Goal: Task Accomplishment & Management: Manage account settings

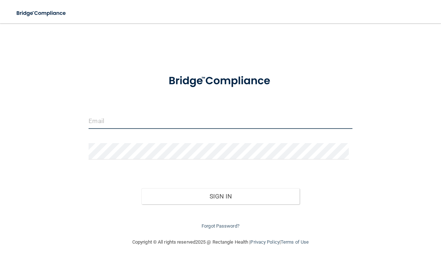
click at [126, 123] on input "email" at bounding box center [219, 121] width 263 height 16
click at [107, 121] on input "email" at bounding box center [219, 121] width 263 height 16
click at [118, 123] on input "email" at bounding box center [219, 121] width 263 height 16
type input "[PERSON_NAME][EMAIL_ADDRESS][DOMAIN_NAME]"
click at [118, 126] on input "email" at bounding box center [219, 121] width 263 height 16
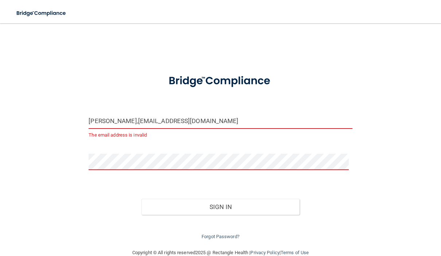
click at [102, 125] on input "[PERSON_NAME],[EMAIL_ADDRESS][DOMAIN_NAME]" at bounding box center [219, 121] width 263 height 16
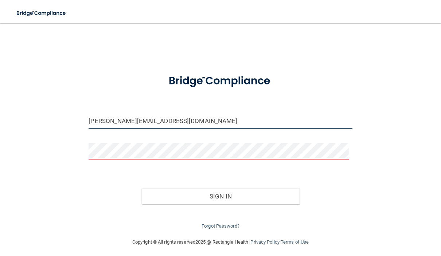
type input "[PERSON_NAME][EMAIL_ADDRESS][DOMAIN_NAME]"
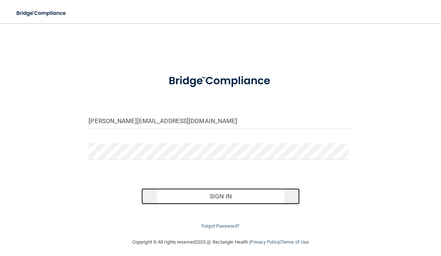
click at [208, 197] on button "Sign In" at bounding box center [220, 196] width 158 height 16
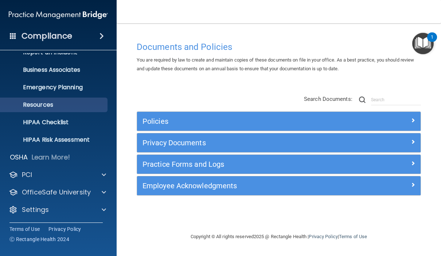
scroll to position [46, 0]
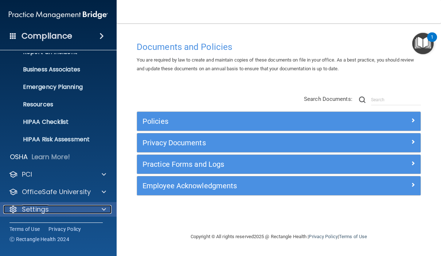
click at [69, 212] on div "Settings" at bounding box center [48, 209] width 90 height 9
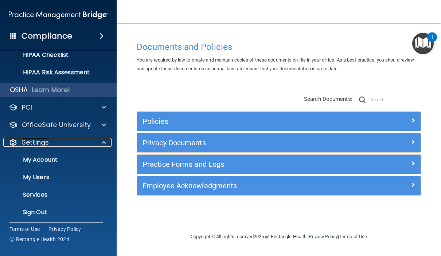
scroll to position [116, 0]
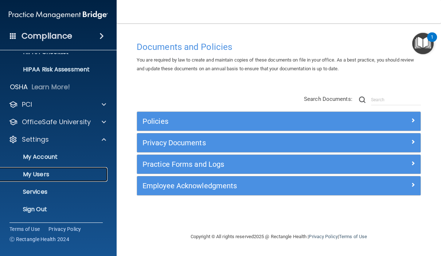
click at [62, 174] on p "My Users" at bounding box center [54, 174] width 99 height 7
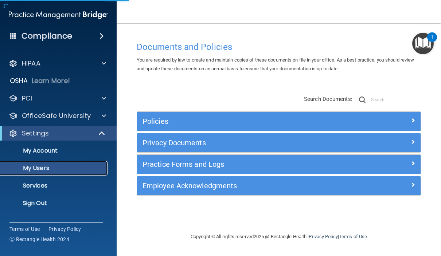
select select "20"
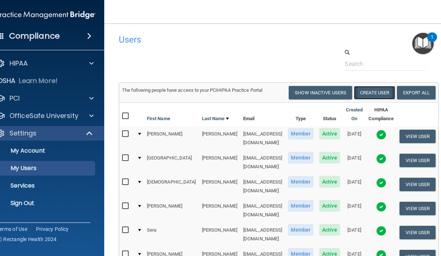
click at [354, 94] on button "Create User" at bounding box center [374, 92] width 41 height 13
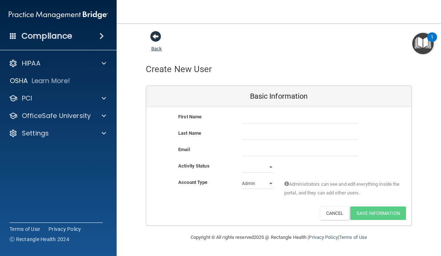
click at [155, 36] on span at bounding box center [155, 36] width 11 height 11
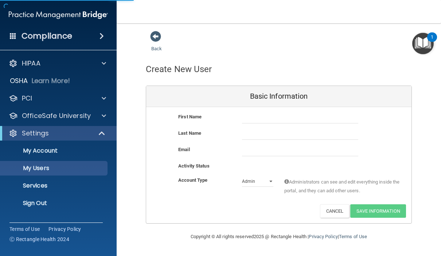
select select "20"
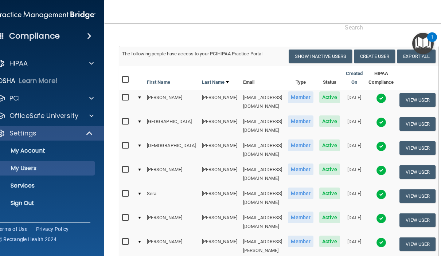
scroll to position [73, 0]
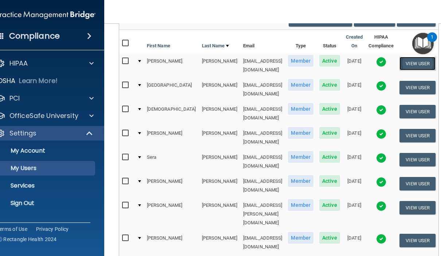
click at [412, 70] on button "View User" at bounding box center [417, 63] width 36 height 13
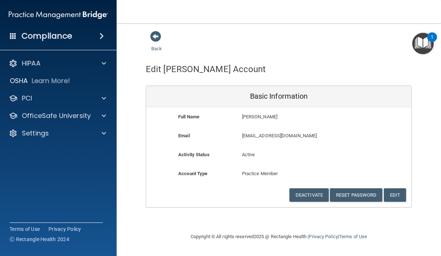
click at [187, 221] on div "Back Edit Laney's Account Basic Information Full Name Laney Ayers Laney Last Na…" at bounding box center [278, 128] width 295 height 194
click at [191, 197] on div "Deactivate Reset Password Edit Cancel Save Information" at bounding box center [278, 194] width 265 height 13
click at [252, 199] on div "Deactivate Reset Password Edit Cancel Save Information" at bounding box center [278, 194] width 265 height 13
click at [276, 190] on div "Deactivate Reset Password Edit Cancel Save Information" at bounding box center [278, 194] width 265 height 13
click at [101, 175] on div "Compliance HIPAA Documents and Policies Report an Incident Business Associates …" at bounding box center [58, 128] width 117 height 256
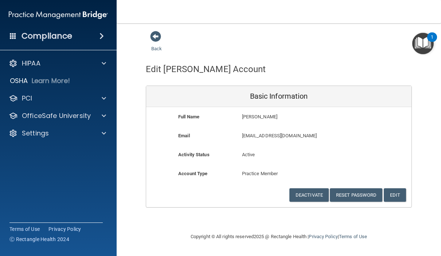
click at [269, 52] on div "Back" at bounding box center [279, 42] width 266 height 23
click at [243, 223] on div "Back Edit Laney's Account Basic Information Full Name Laney Ayers Laney Last Na…" at bounding box center [278, 128] width 295 height 194
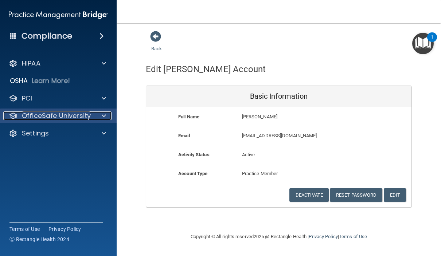
click at [104, 113] on span at bounding box center [104, 115] width 4 height 9
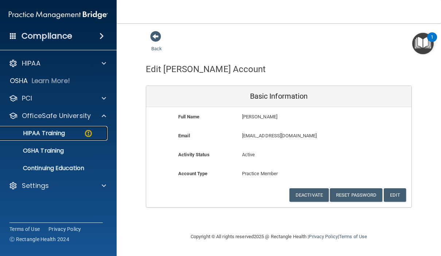
click at [70, 133] on div "HIPAA Training" at bounding box center [54, 133] width 99 height 7
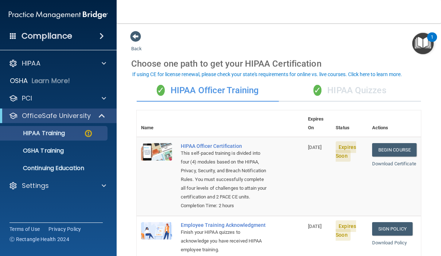
click at [343, 93] on div "✓ HIPAA Quizzes" at bounding box center [350, 91] width 142 height 22
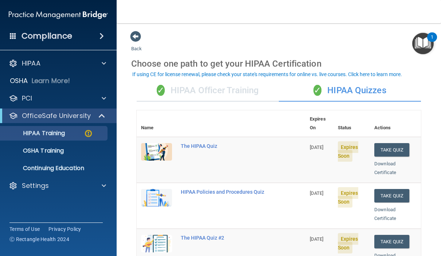
click at [238, 88] on div "✓ HIPAA Officer Training" at bounding box center [208, 91] width 142 height 22
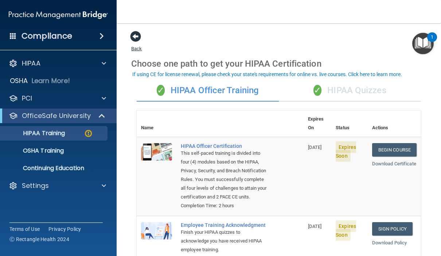
click at [133, 36] on span at bounding box center [135, 36] width 11 height 11
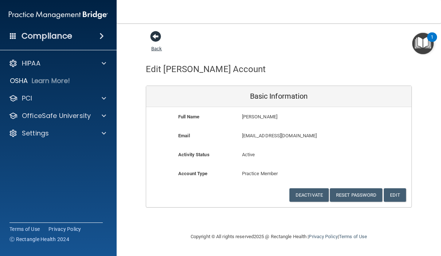
click at [158, 36] on span at bounding box center [155, 36] width 11 height 11
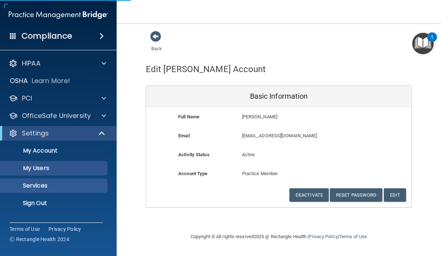
select select "20"
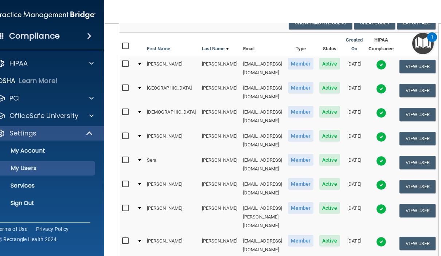
scroll to position [73, 0]
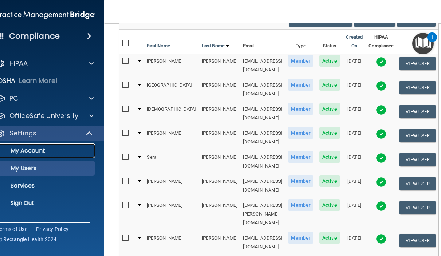
click at [77, 150] on p "My Account" at bounding box center [41, 150] width 99 height 7
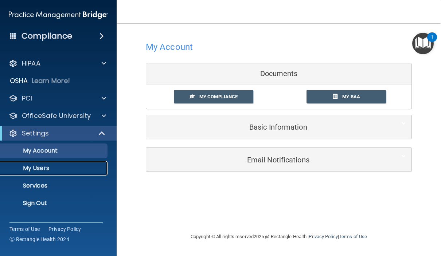
click at [69, 167] on p "My Users" at bounding box center [54, 168] width 99 height 7
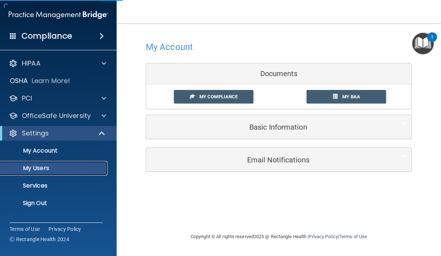
select select "20"
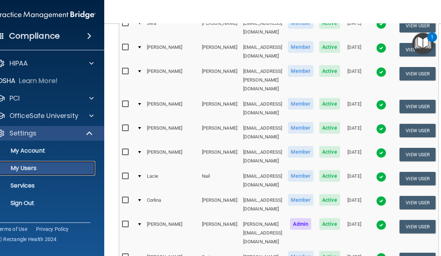
scroll to position [299, 0]
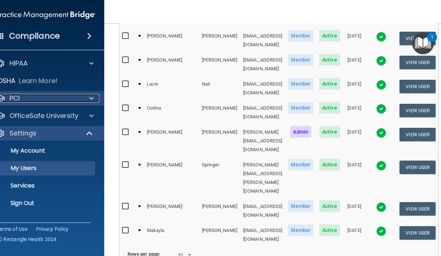
click at [84, 102] on div at bounding box center [90, 98] width 18 height 9
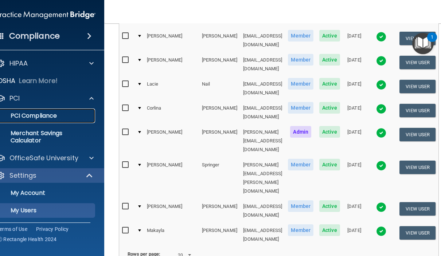
click at [77, 115] on p "PCI Compliance" at bounding box center [41, 115] width 99 height 7
click at [319, 78] on span "Active" at bounding box center [329, 84] width 21 height 12
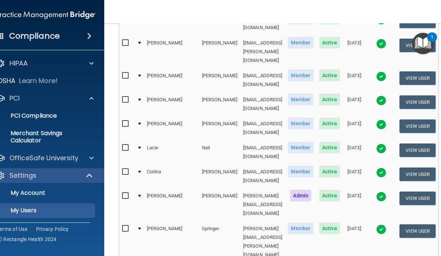
scroll to position [190, 0]
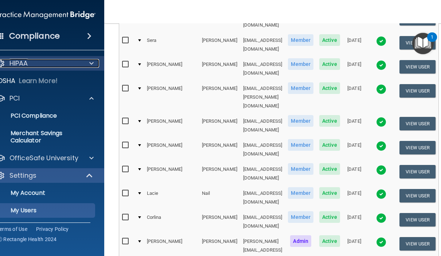
click at [36, 64] on div "HIPAA" at bounding box center [36, 63] width 90 height 9
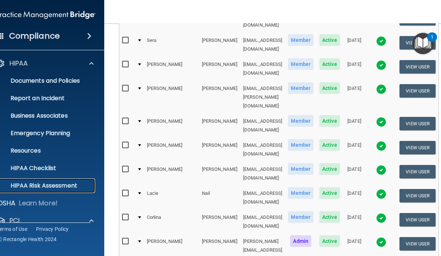
click at [50, 184] on p "HIPAA Risk Assessment" at bounding box center [41, 185] width 99 height 7
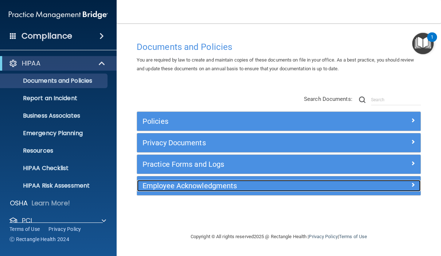
click at [190, 188] on h5 "Employee Acknowledgments" at bounding box center [243, 186] width 202 height 8
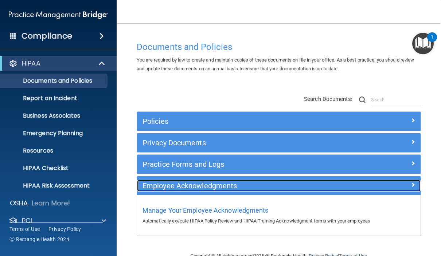
scroll to position [17, 0]
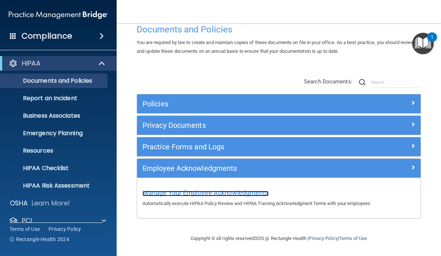
click at [189, 191] on span "Manage Your Employee Acknowledgments" at bounding box center [205, 193] width 126 height 8
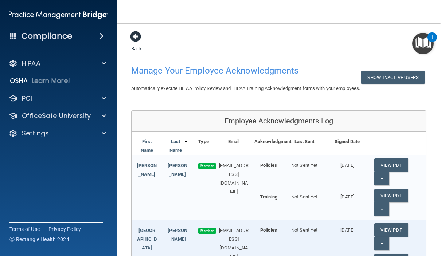
click at [134, 38] on span at bounding box center [135, 36] width 11 height 11
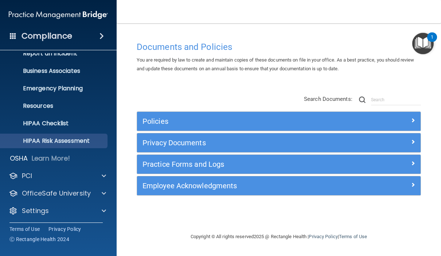
scroll to position [46, 0]
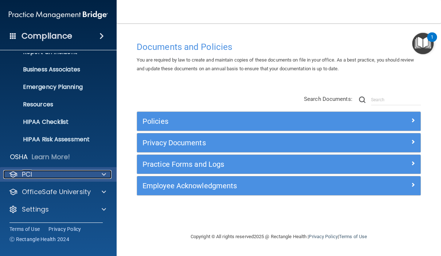
click at [48, 174] on div "PCI" at bounding box center [48, 174] width 90 height 9
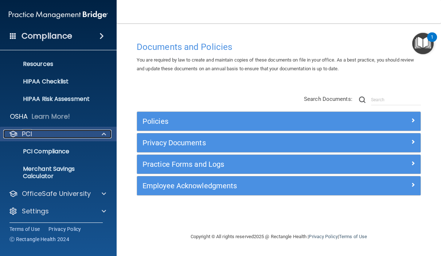
scroll to position [88, 0]
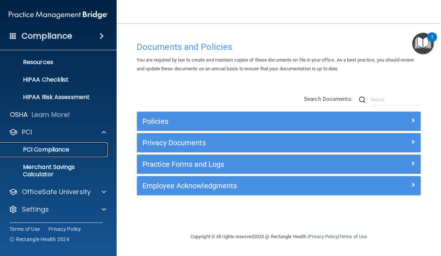
click at [61, 150] on p "PCI Compliance" at bounding box center [54, 149] width 99 height 7
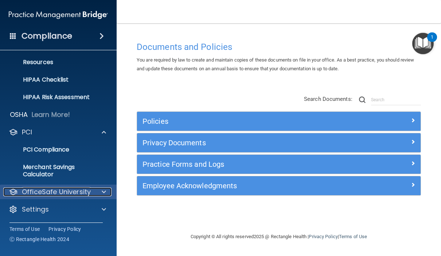
click at [48, 193] on p "OfficeSafe University" at bounding box center [56, 192] width 69 height 9
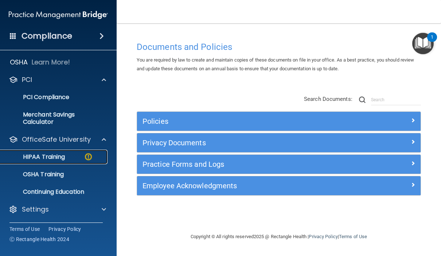
click at [57, 154] on p "HIPAA Training" at bounding box center [35, 156] width 60 height 7
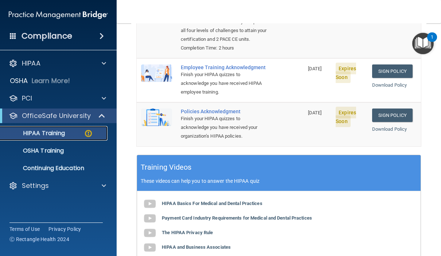
scroll to position [153, 0]
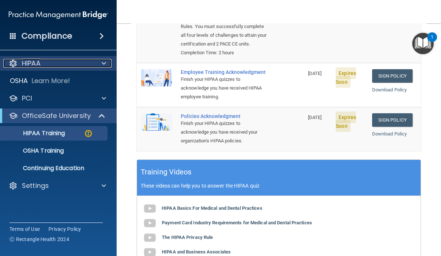
click at [38, 65] on p "HIPAA" at bounding box center [31, 63] width 19 height 9
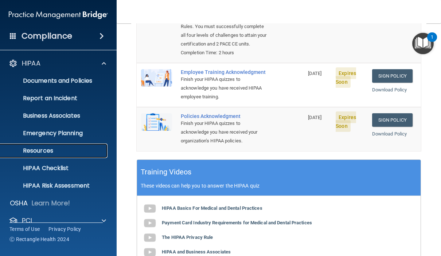
click at [52, 149] on p "Resources" at bounding box center [54, 150] width 99 height 7
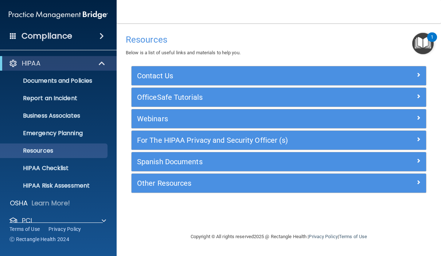
click at [261, 44] on h4 "Resources" at bounding box center [279, 39] width 306 height 9
click at [64, 80] on p "Documents and Policies" at bounding box center [54, 80] width 99 height 7
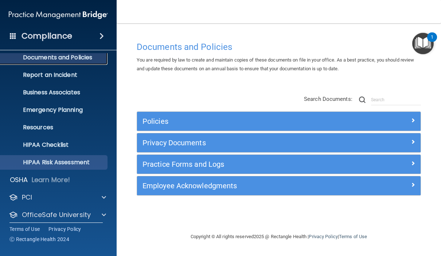
scroll to position [46, 0]
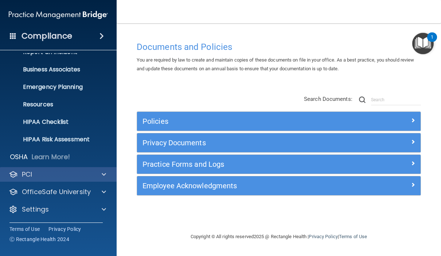
click at [57, 180] on div "PCI" at bounding box center [58, 174] width 117 height 15
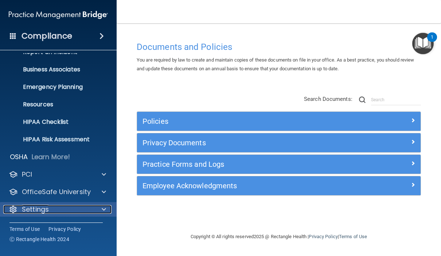
click at [56, 213] on div "Settings" at bounding box center [48, 209] width 90 height 9
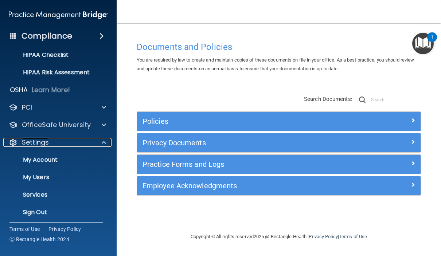
scroll to position [116, 0]
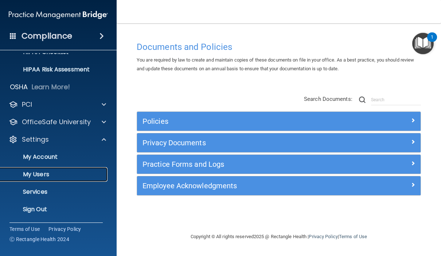
click at [70, 169] on link "My Users" at bounding box center [50, 174] width 115 height 15
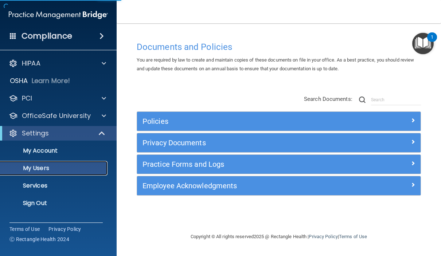
select select "20"
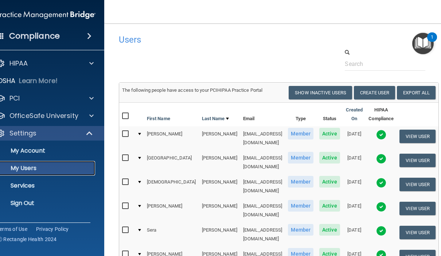
scroll to position [36, 0]
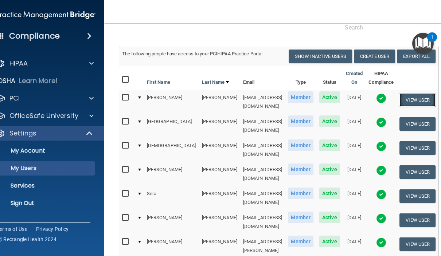
click at [410, 107] on button "View User" at bounding box center [417, 99] width 36 height 13
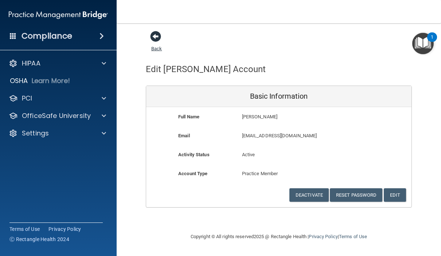
click at [157, 36] on span at bounding box center [155, 36] width 11 height 11
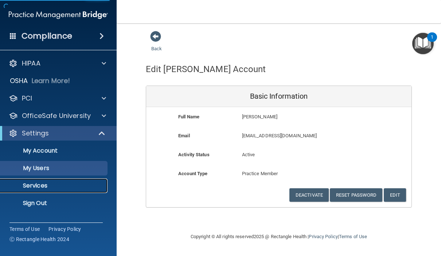
click at [65, 180] on link "Services" at bounding box center [50, 185] width 115 height 15
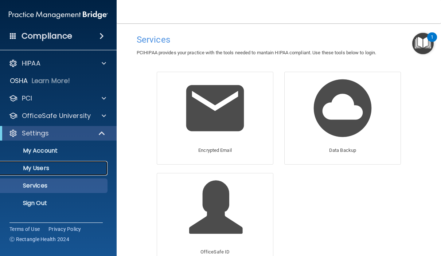
click at [67, 168] on p "My Users" at bounding box center [54, 168] width 99 height 7
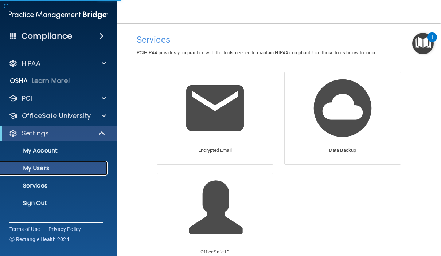
select select "20"
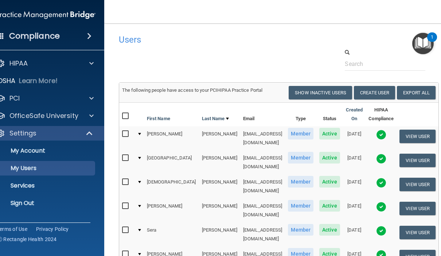
click at [288, 139] on span "Member" at bounding box center [300, 134] width 25 height 12
click at [130, 137] on input "checkbox" at bounding box center [126, 134] width 8 height 6
checkbox input "true"
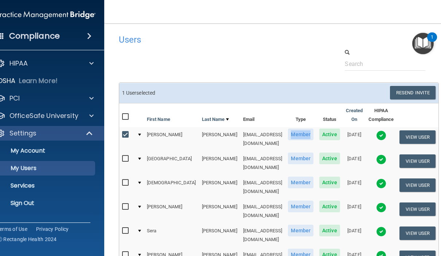
click at [288, 135] on span "Member" at bounding box center [300, 135] width 25 height 12
click at [319, 137] on span "Active" at bounding box center [329, 135] width 21 height 12
click at [376, 136] on img at bounding box center [381, 135] width 10 height 10
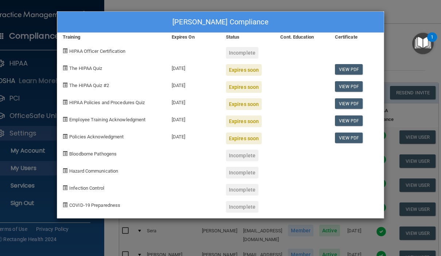
click at [248, 70] on div "Expires soon" at bounding box center [244, 70] width 36 height 12
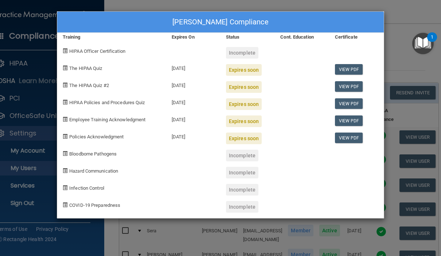
click at [78, 69] on span "The HIPAA Quiz" at bounding box center [85, 68] width 33 height 5
click at [354, 70] on link "View PDF" at bounding box center [349, 69] width 28 height 11
click at [246, 54] on div "Incomplete" at bounding box center [242, 53] width 32 height 12
click at [241, 53] on div "Incomplete" at bounding box center [242, 53] width 32 height 12
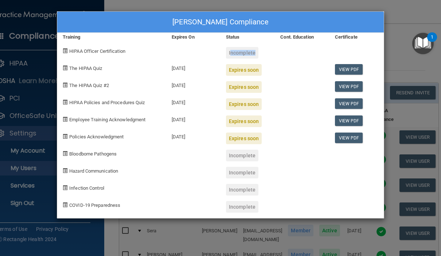
click at [241, 53] on div "Incomplete" at bounding box center [242, 53] width 32 height 12
click at [109, 48] on span "HIPAA Officer Certification" at bounding box center [97, 50] width 56 height 5
click at [109, 51] on span "HIPAA Officer Certification" at bounding box center [97, 50] width 56 height 5
click at [242, 102] on div "Expires soon" at bounding box center [244, 104] width 36 height 12
click at [241, 102] on div "Expires soon" at bounding box center [244, 104] width 36 height 12
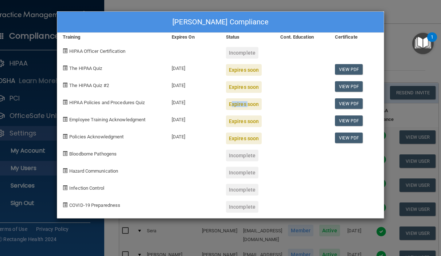
click at [241, 103] on div "Expires soon" at bounding box center [244, 104] width 36 height 12
click at [413, 15] on div "Laney Ayers's Compliance Training Expires On Status Cont. Education Certificate…" at bounding box center [220, 128] width 441 height 256
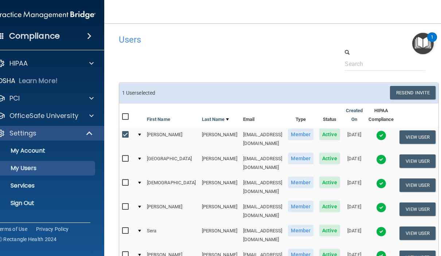
click at [376, 202] on img at bounding box center [381, 207] width 10 height 10
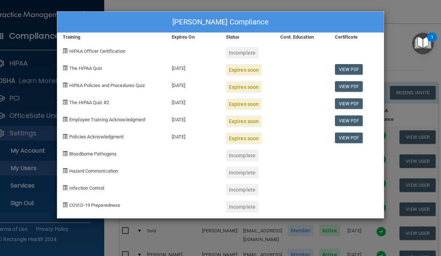
click at [396, 9] on div "Abigail Grimes's Compliance Training Expires On Status Cont. Education Certific…" at bounding box center [220, 128] width 441 height 256
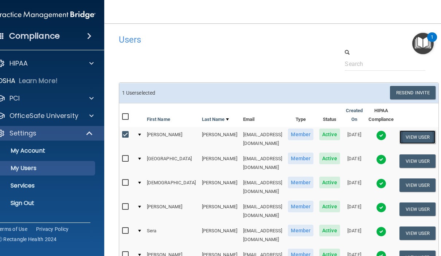
click at [404, 139] on button "View User" at bounding box center [417, 136] width 36 height 13
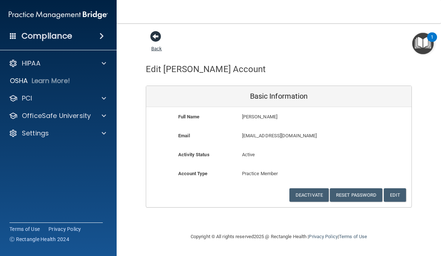
click at [155, 41] on span at bounding box center [155, 36] width 11 height 11
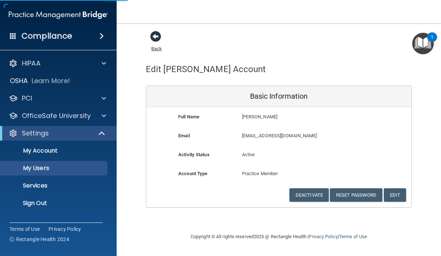
click at [153, 35] on span at bounding box center [155, 36] width 11 height 11
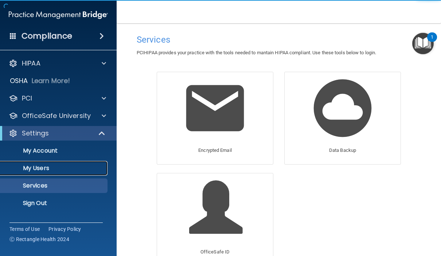
click at [62, 168] on p "My Users" at bounding box center [54, 168] width 99 height 7
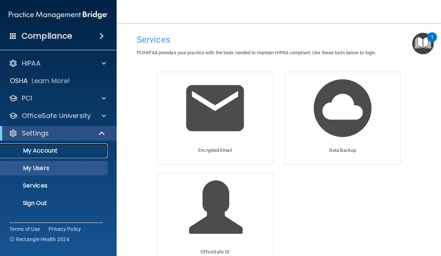
click at [63, 154] on p "My Account" at bounding box center [54, 150] width 99 height 7
select select "20"
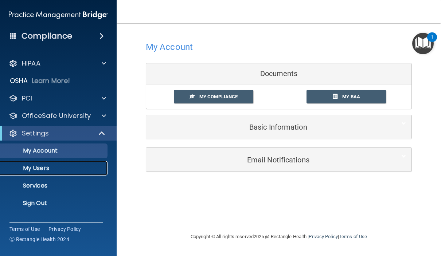
click at [56, 168] on p "My Users" at bounding box center [54, 168] width 99 height 7
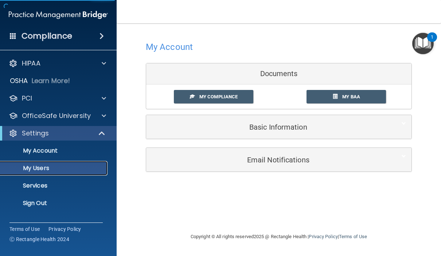
select select "20"
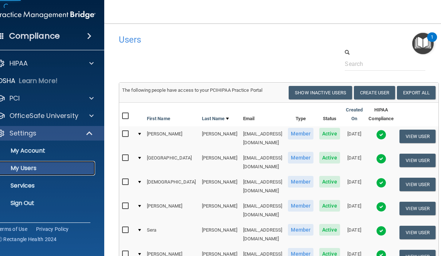
click at [58, 167] on p "My Users" at bounding box center [41, 168] width 99 height 7
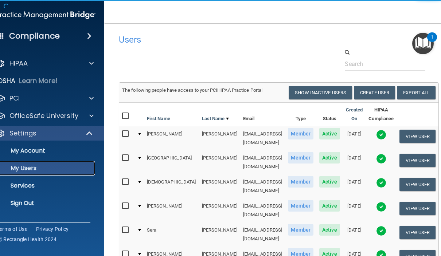
click at [58, 167] on p "My Users" at bounding box center [41, 168] width 99 height 7
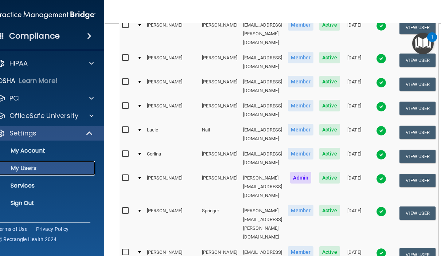
scroll to position [255, 0]
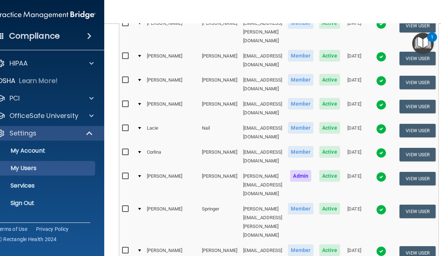
click at [376, 246] on img at bounding box center [381, 251] width 10 height 10
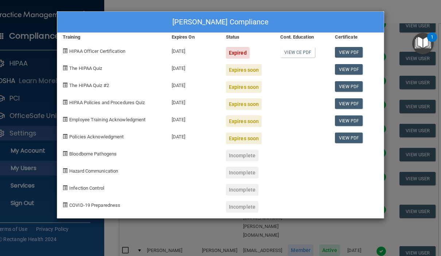
click at [82, 70] on span "The HIPAA Quiz" at bounding box center [85, 68] width 33 height 5
click at [68, 68] on div "The HIPAA Quiz" at bounding box center [111, 67] width 109 height 17
click at [65, 68] on span at bounding box center [65, 68] width 5 height 5
click at [395, 2] on div "Katie Stidham's Compliance Training Expires On Status Cont. Education Certifica…" at bounding box center [220, 128] width 441 height 256
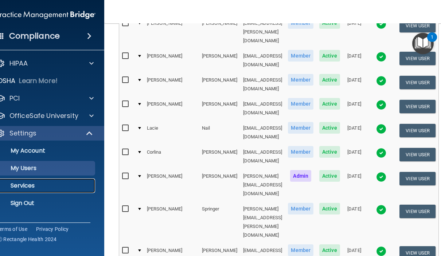
click at [38, 183] on p "Services" at bounding box center [41, 185] width 99 height 7
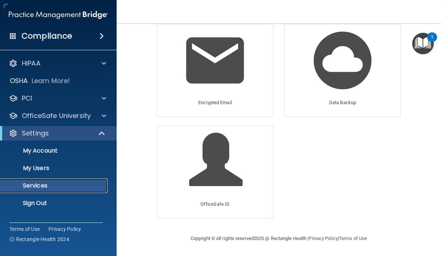
scroll to position [48, 0]
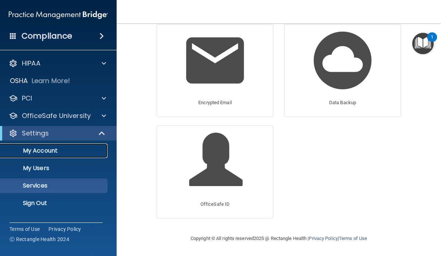
click at [45, 152] on p "My Account" at bounding box center [54, 150] width 99 height 7
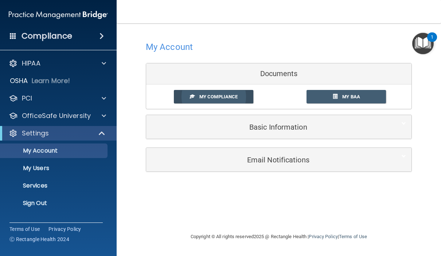
click at [213, 95] on span "My Compliance" at bounding box center [218, 96] width 38 height 5
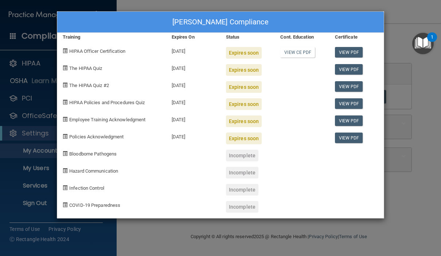
click at [421, 17] on div "Mary Shaw's Compliance Training Expires On Status Cont. Education Certificate H…" at bounding box center [220, 128] width 441 height 256
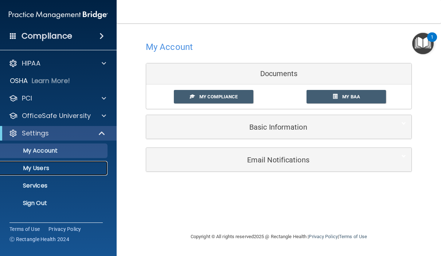
click at [39, 167] on p "My Users" at bounding box center [54, 168] width 99 height 7
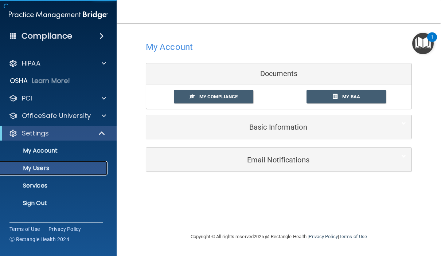
select select "20"
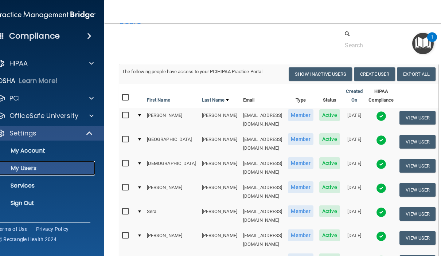
scroll to position [36, 0]
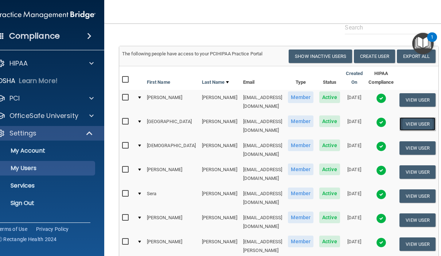
click at [406, 130] on button "View User" at bounding box center [417, 123] width 36 height 13
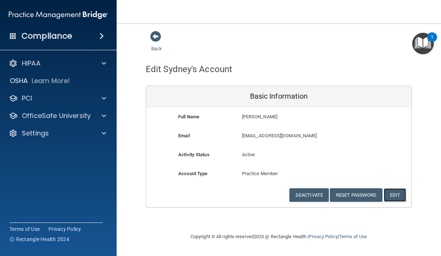
click at [396, 197] on button "Edit" at bounding box center [394, 194] width 22 height 13
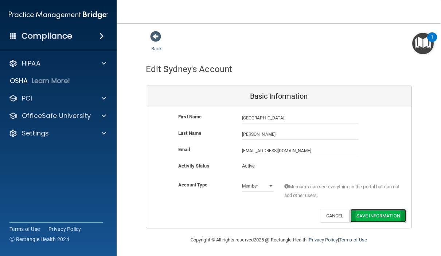
click at [376, 214] on button "Save Information" at bounding box center [378, 215] width 56 height 13
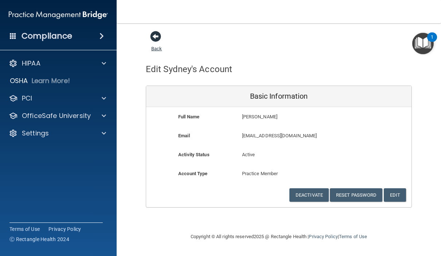
click at [158, 34] on span at bounding box center [155, 36] width 11 height 11
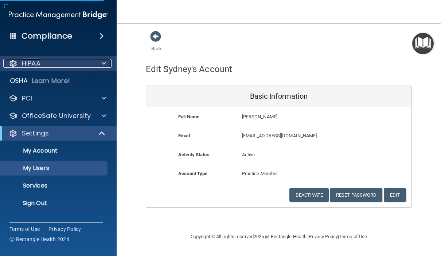
click at [68, 60] on div "HIPAA" at bounding box center [48, 63] width 90 height 9
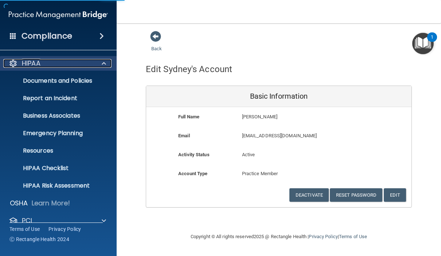
select select "20"
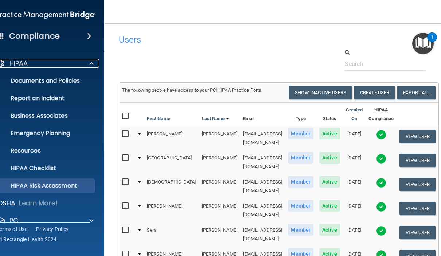
scroll to position [73, 0]
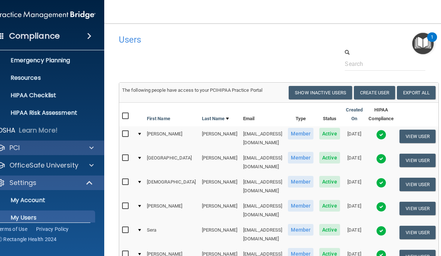
click at [79, 154] on div "PCI" at bounding box center [46, 148] width 117 height 15
click at [94, 147] on span at bounding box center [91, 147] width 4 height 9
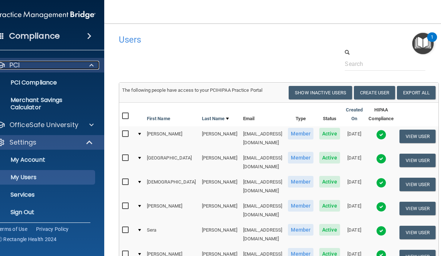
scroll to position [158, 0]
